Goal: Book appointment/travel/reservation

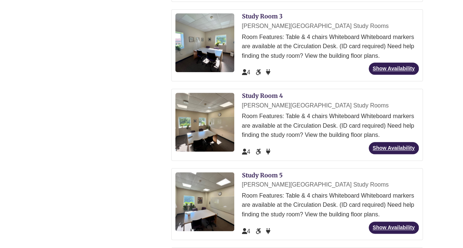
scroll to position [328, 0]
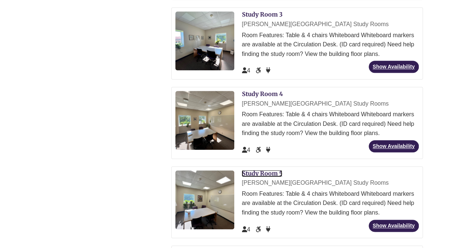
click at [263, 170] on link "Study Room 5" at bounding box center [262, 173] width 40 height 7
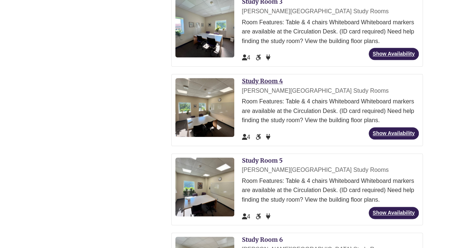
scroll to position [341, 0]
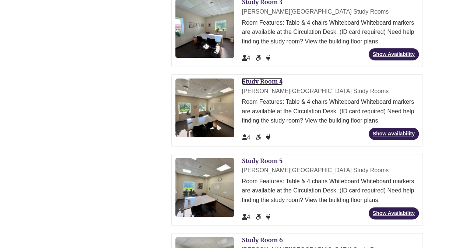
click at [257, 78] on link "Study Room 4" at bounding box center [262, 81] width 41 height 7
